Goal: Task Accomplishment & Management: Manage account settings

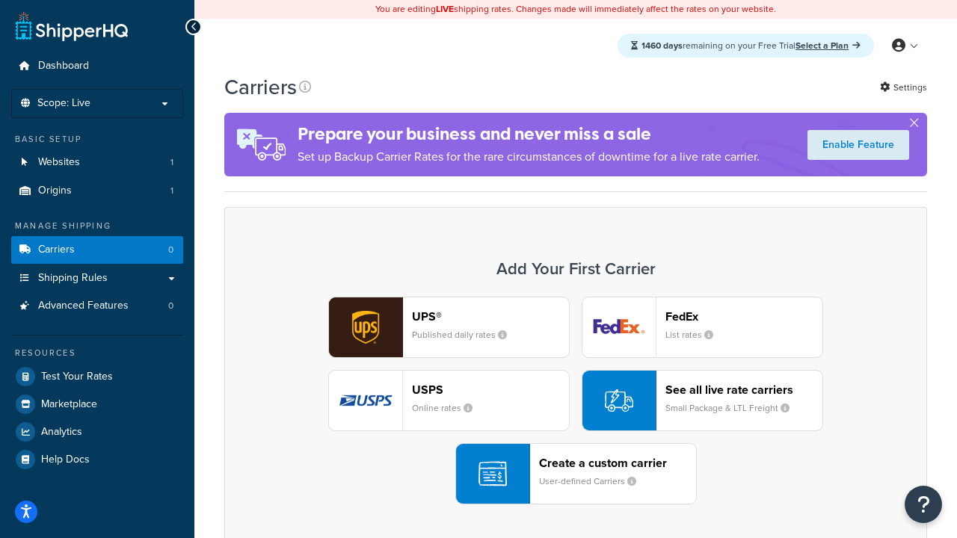
click at [576, 401] on div "UPS® Published daily rates FedEx List rates USPS Online rates See all live rate…" at bounding box center [575, 401] width 671 height 208
click at [744, 316] on header "FedEx" at bounding box center [743, 317] width 157 height 14
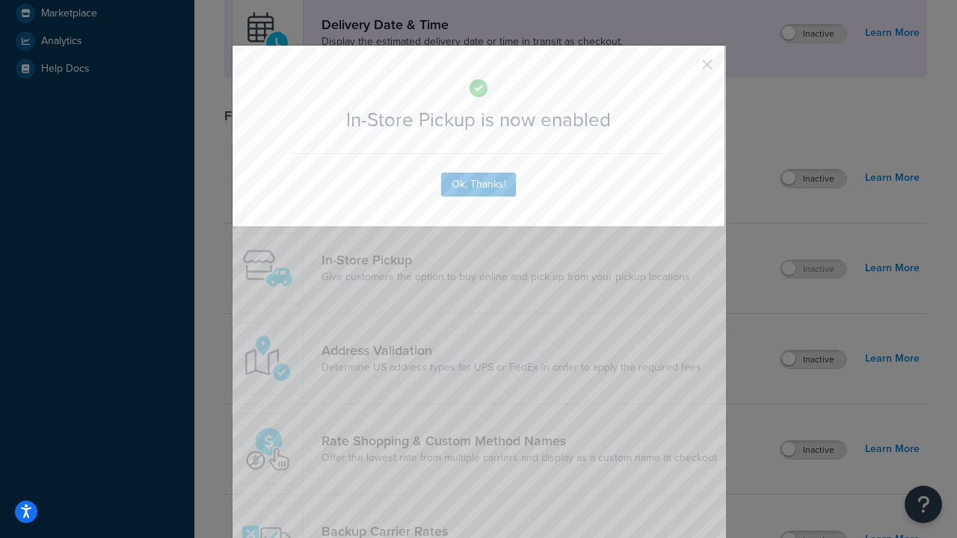
scroll to position [419, 0]
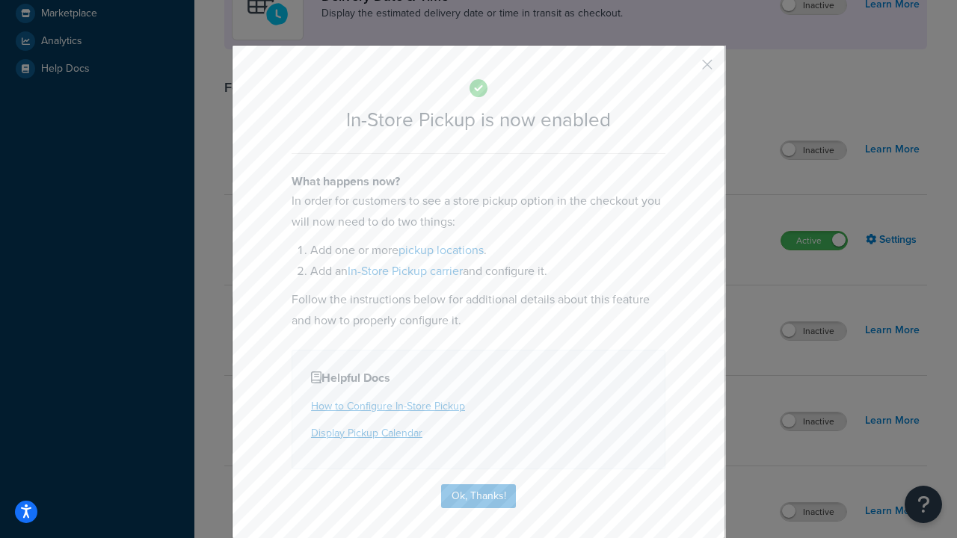
click at [685, 70] on button "button" at bounding box center [685, 70] width 4 height 4
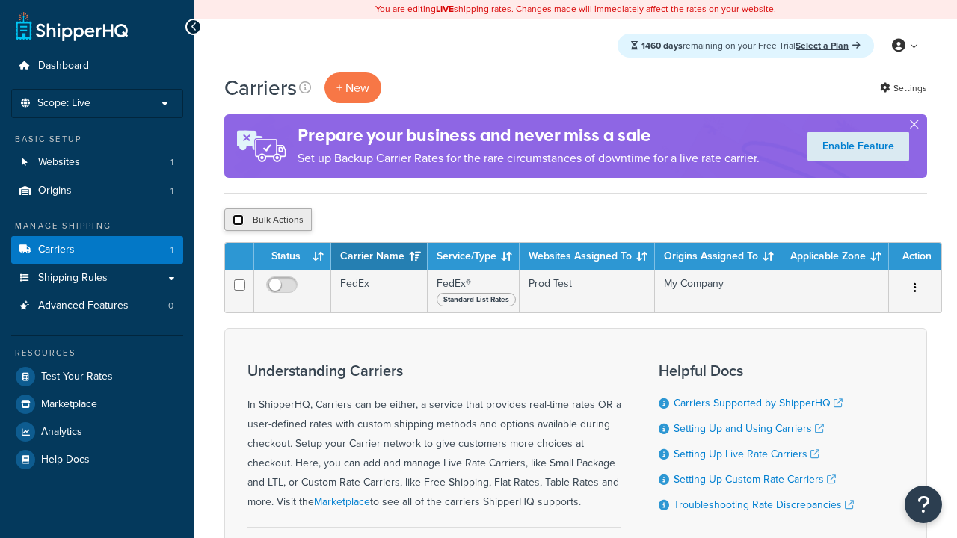
click at [238, 221] on input "checkbox" at bounding box center [238, 220] width 11 height 11
checkbox input "true"
click at [0, 0] on button "Delete" at bounding box center [0, 0] width 0 height 0
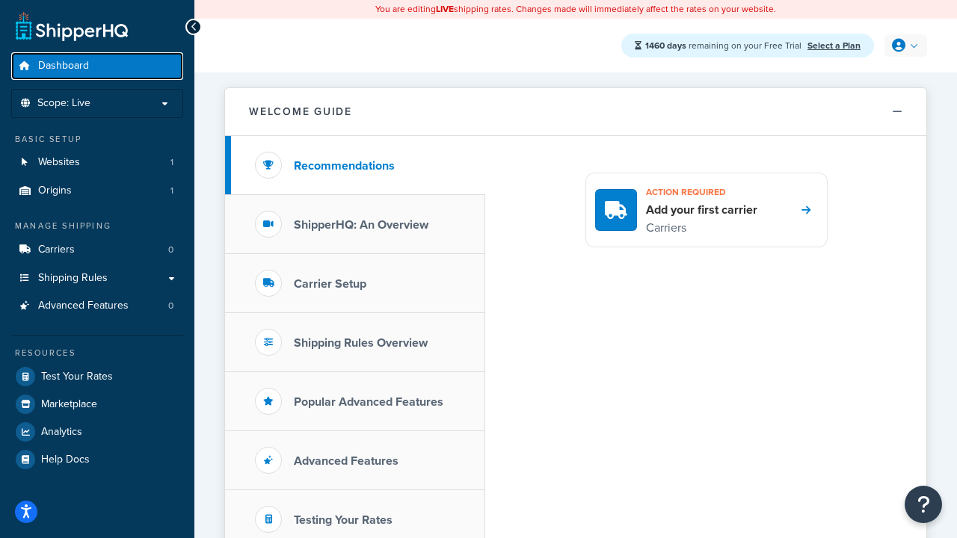
click at [64, 66] on span "Dashboard" at bounding box center [63, 66] width 51 height 13
click at [904, 46] on icon at bounding box center [898, 45] width 13 height 13
click at [0, 0] on span "Billing" at bounding box center [0, 0] width 0 height 0
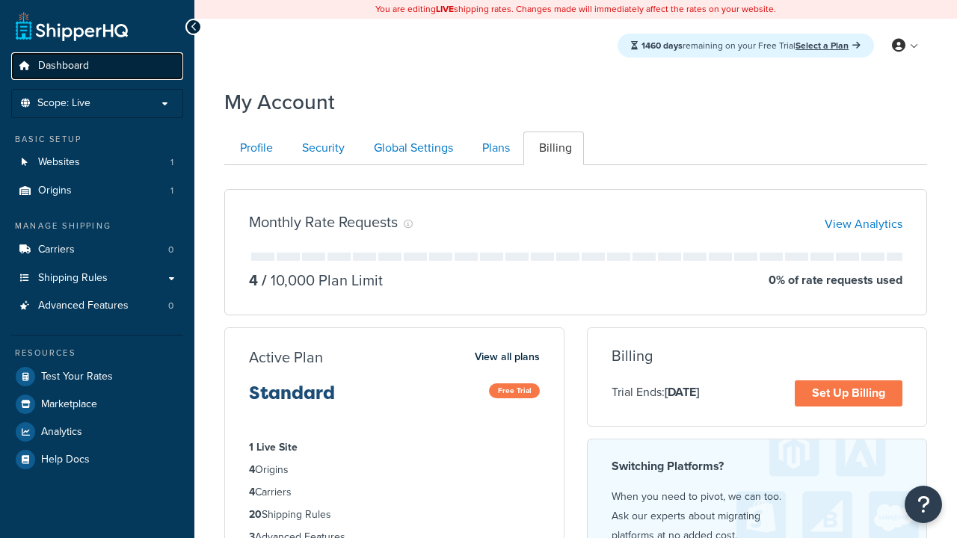
click at [64, 66] on span "Dashboard" at bounding box center [63, 66] width 51 height 13
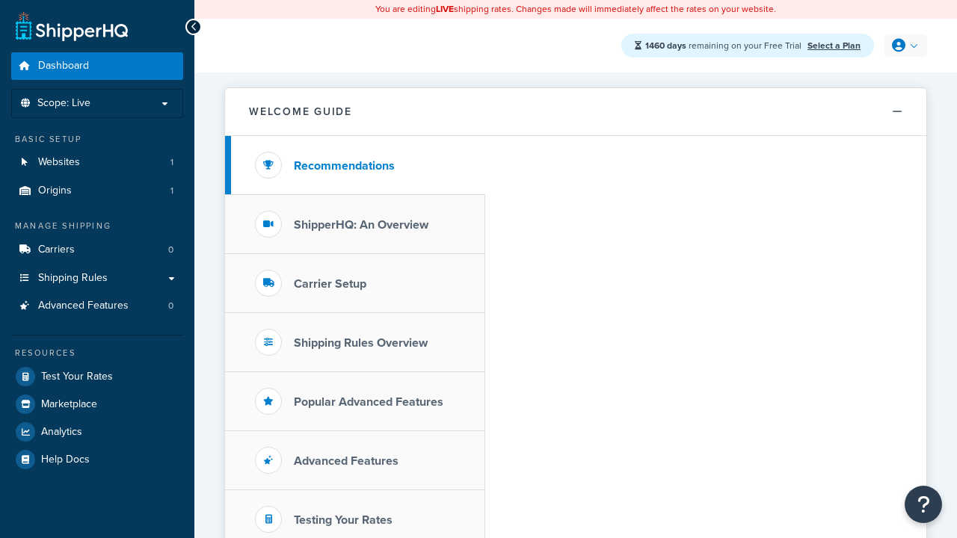
click at [904, 46] on icon at bounding box center [898, 45] width 13 height 13
click at [0, 0] on span "Global Settings" at bounding box center [0, 0] width 0 height 0
